Goal: Task Accomplishment & Management: Manage account settings

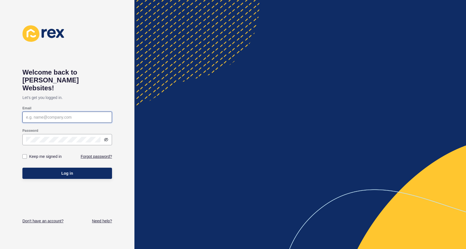
click at [63, 114] on input "Email" at bounding box center [67, 117] width 82 height 6
paste input "[EMAIL_ADDRESS][DOMAIN_NAME]"
type input "[EMAIL_ADDRESS][DOMAIN_NAME]"
click at [32, 153] on label "Keep me signed in" at bounding box center [45, 156] width 32 height 6
click at [27, 155] on input "Keep me signed in" at bounding box center [26, 157] width 4 height 4
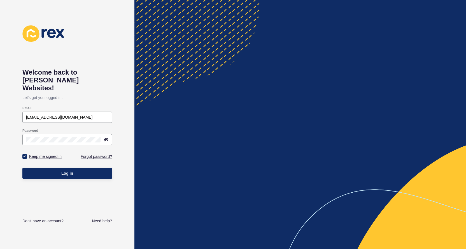
checkbox input "true"
click at [32, 167] on button "Log in" at bounding box center [67, 172] width 90 height 11
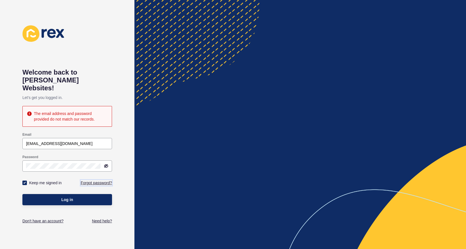
click at [90, 180] on link "Forgot password?" at bounding box center [96, 183] width 31 height 6
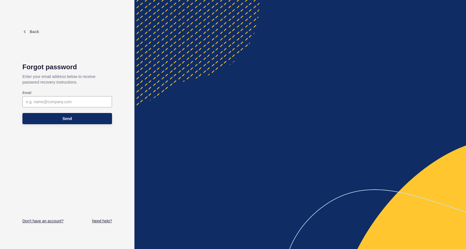
click at [77, 95] on div "Email" at bounding box center [67, 99] width 91 height 18
click at [77, 96] on div at bounding box center [67, 101] width 90 height 11
click at [77, 99] on input "Email" at bounding box center [67, 102] width 82 height 6
paste input "%VvA0cI0cvV3Hk"
type input "[PERSON_NAME][EMAIL_ADDRESS][DOMAIN_NAME]"
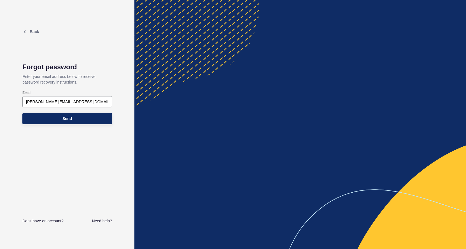
click at [86, 112] on div "Send" at bounding box center [67, 118] width 90 height 17
click at [86, 113] on button "Send" at bounding box center [67, 118] width 90 height 11
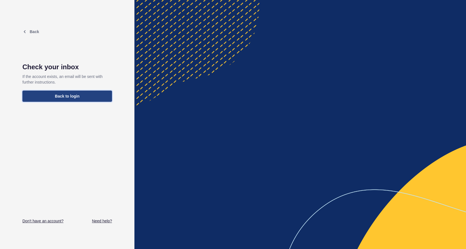
click at [87, 99] on button "Back to login" at bounding box center [67, 95] width 90 height 11
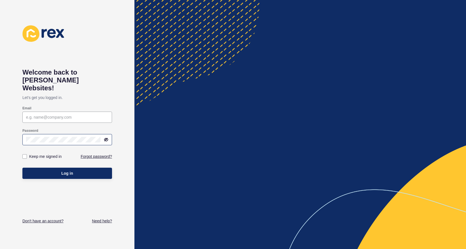
click at [37, 134] on div at bounding box center [67, 139] width 90 height 11
click at [43, 113] on div at bounding box center [67, 116] width 90 height 11
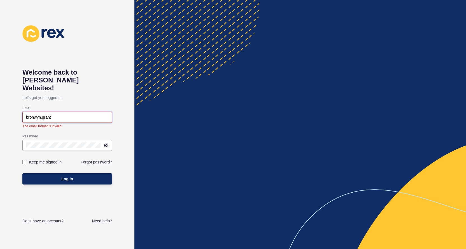
click at [61, 114] on input "bronwyn.grant" at bounding box center [67, 117] width 82 height 6
type input "[EMAIL_ADDRESS][DOMAIN_NAME]"
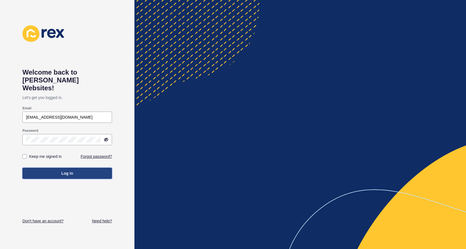
click at [65, 170] on button "Log in" at bounding box center [67, 172] width 90 height 11
